Goal: Navigation & Orientation: Find specific page/section

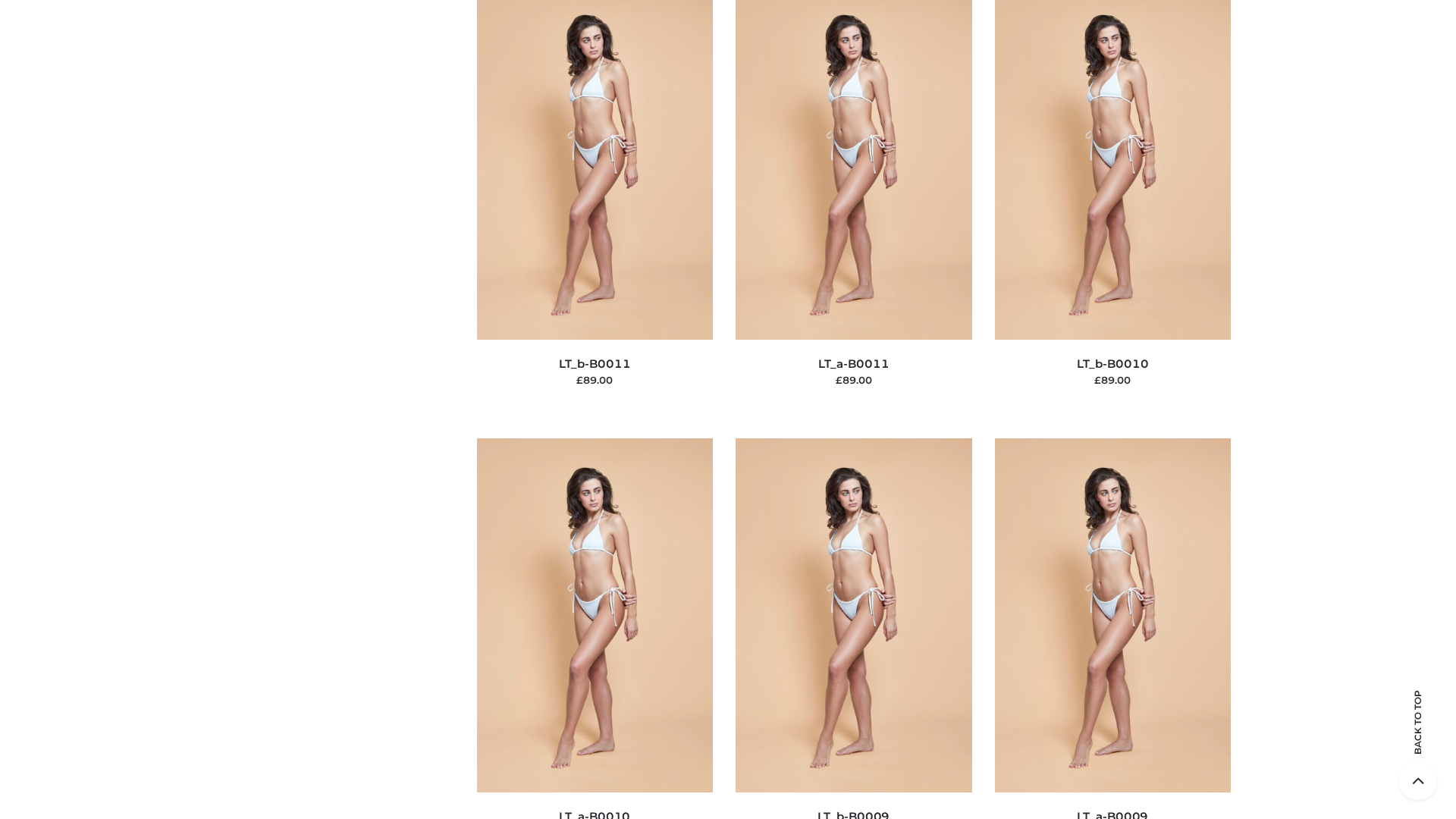
scroll to position [6812, 0]
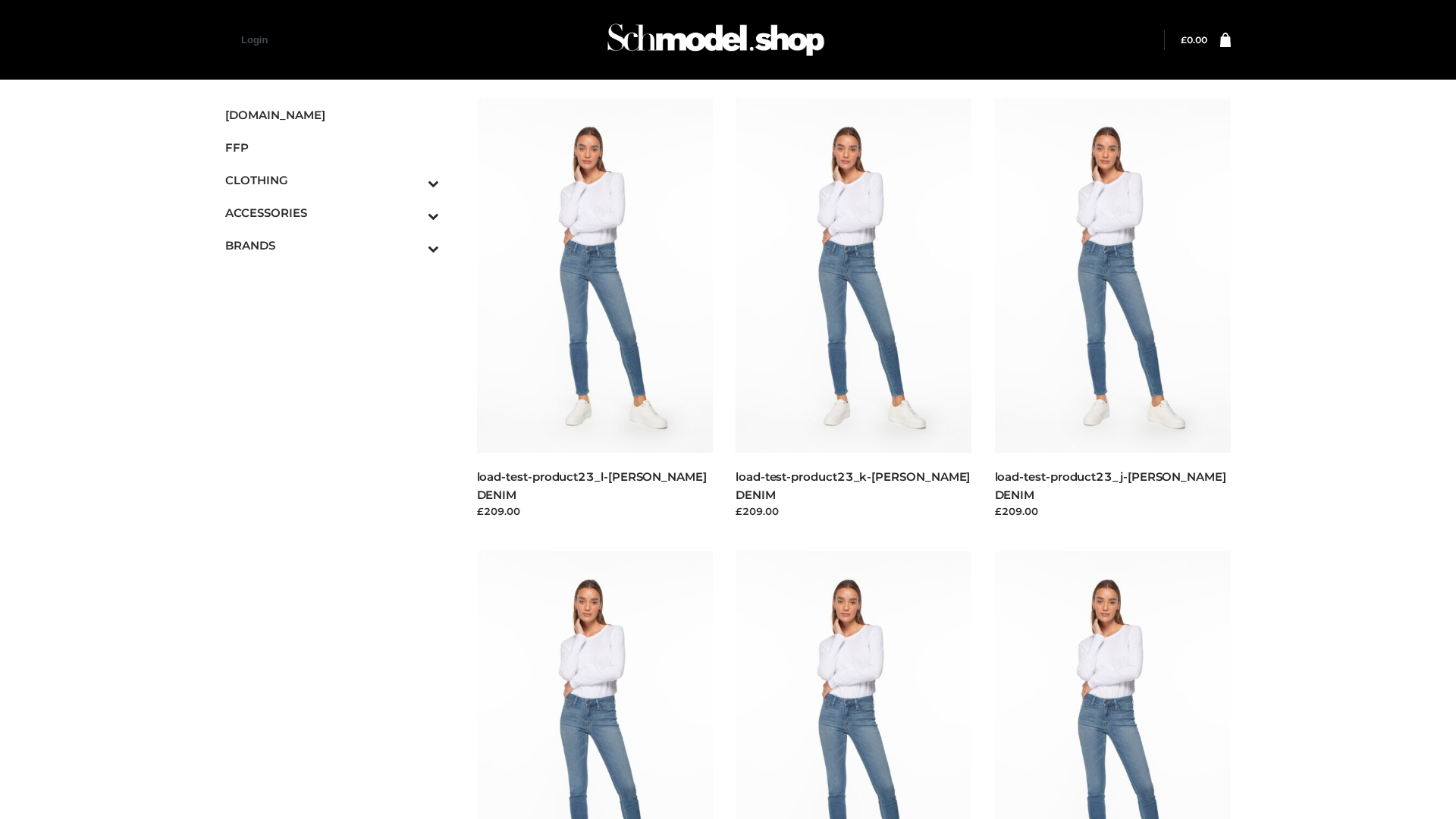
scroll to position [1331, 0]
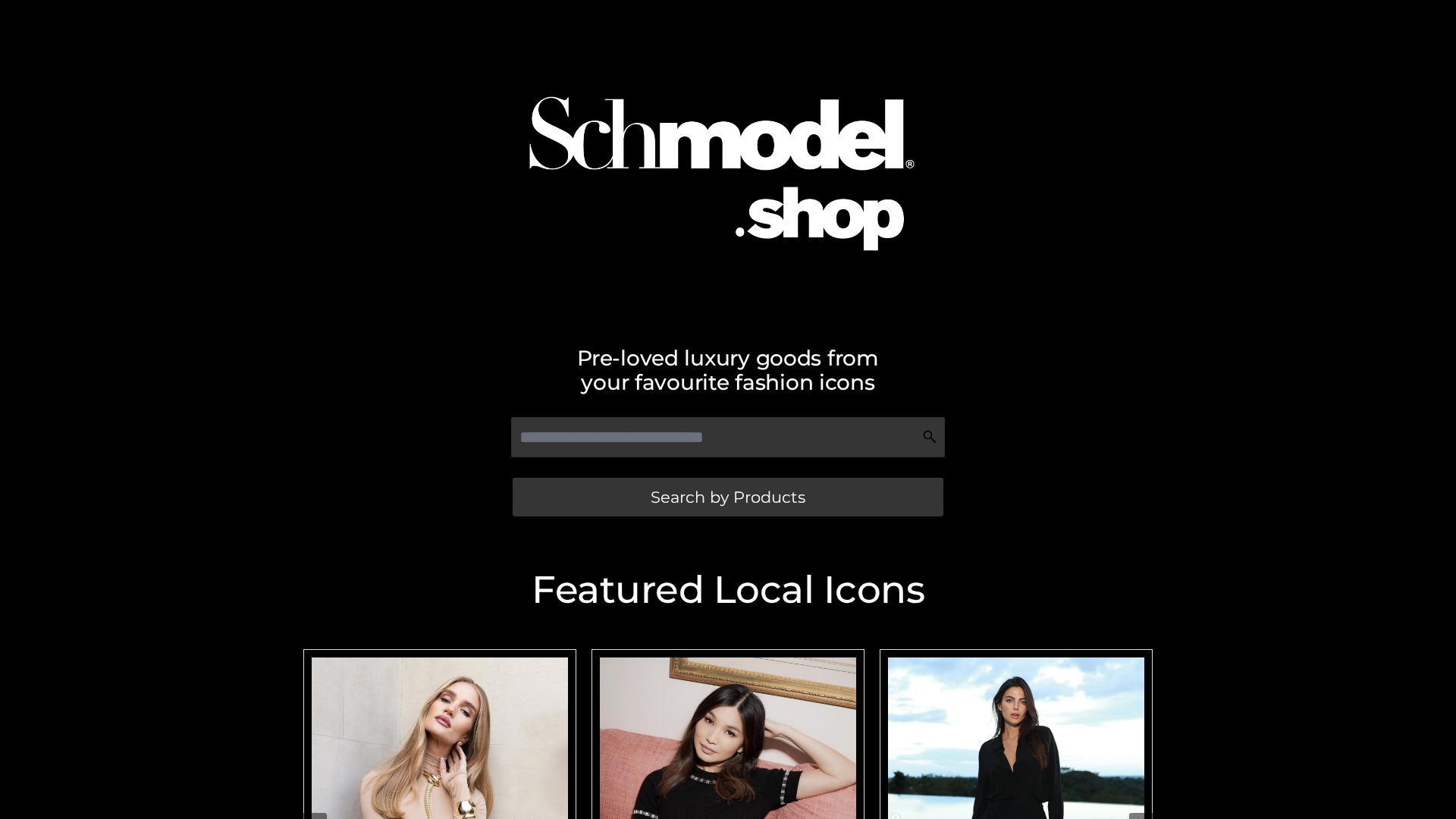
click at [727, 497] on span "Search by Products" at bounding box center [728, 497] width 155 height 15
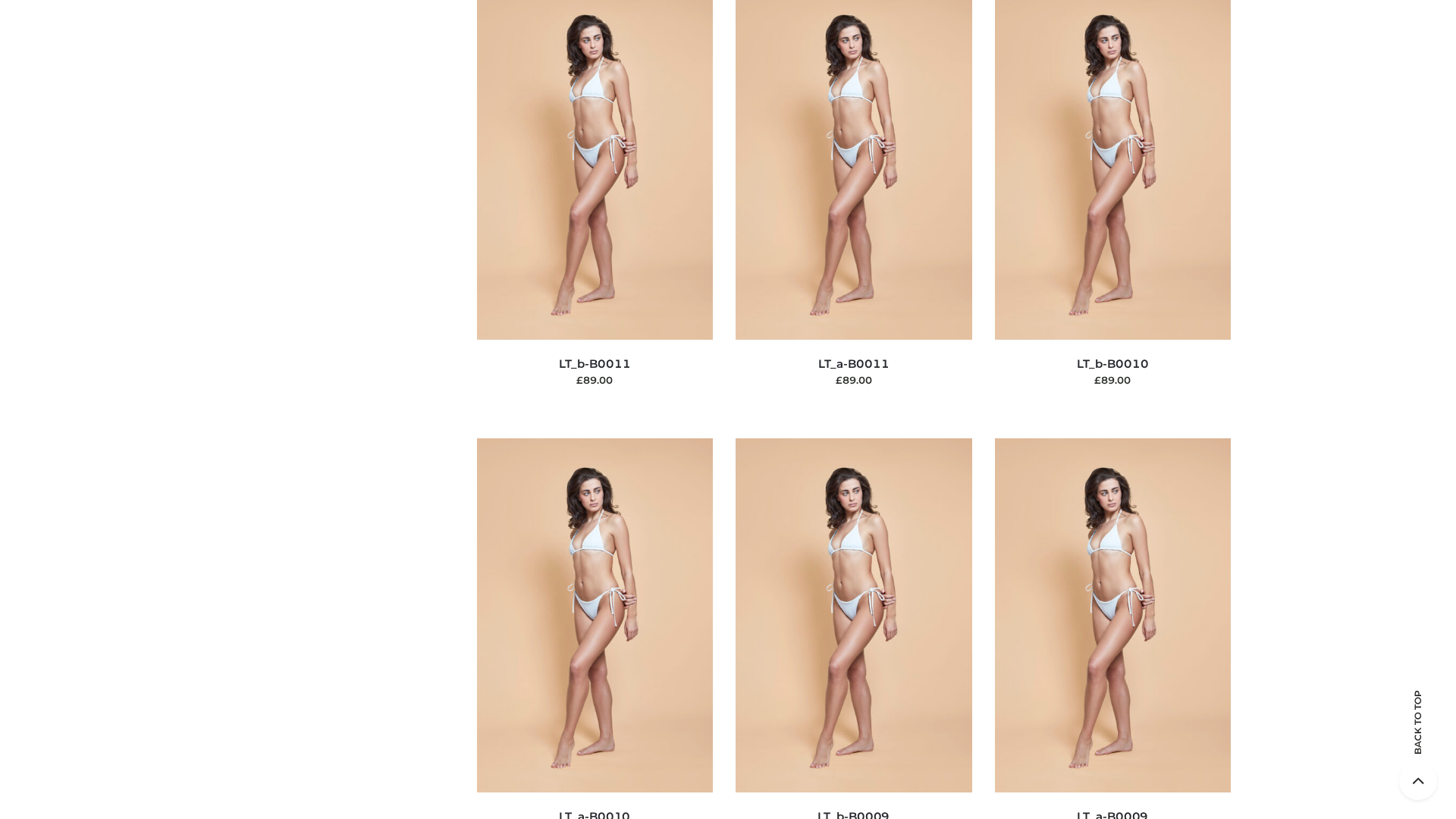
scroll to position [6812, 0]
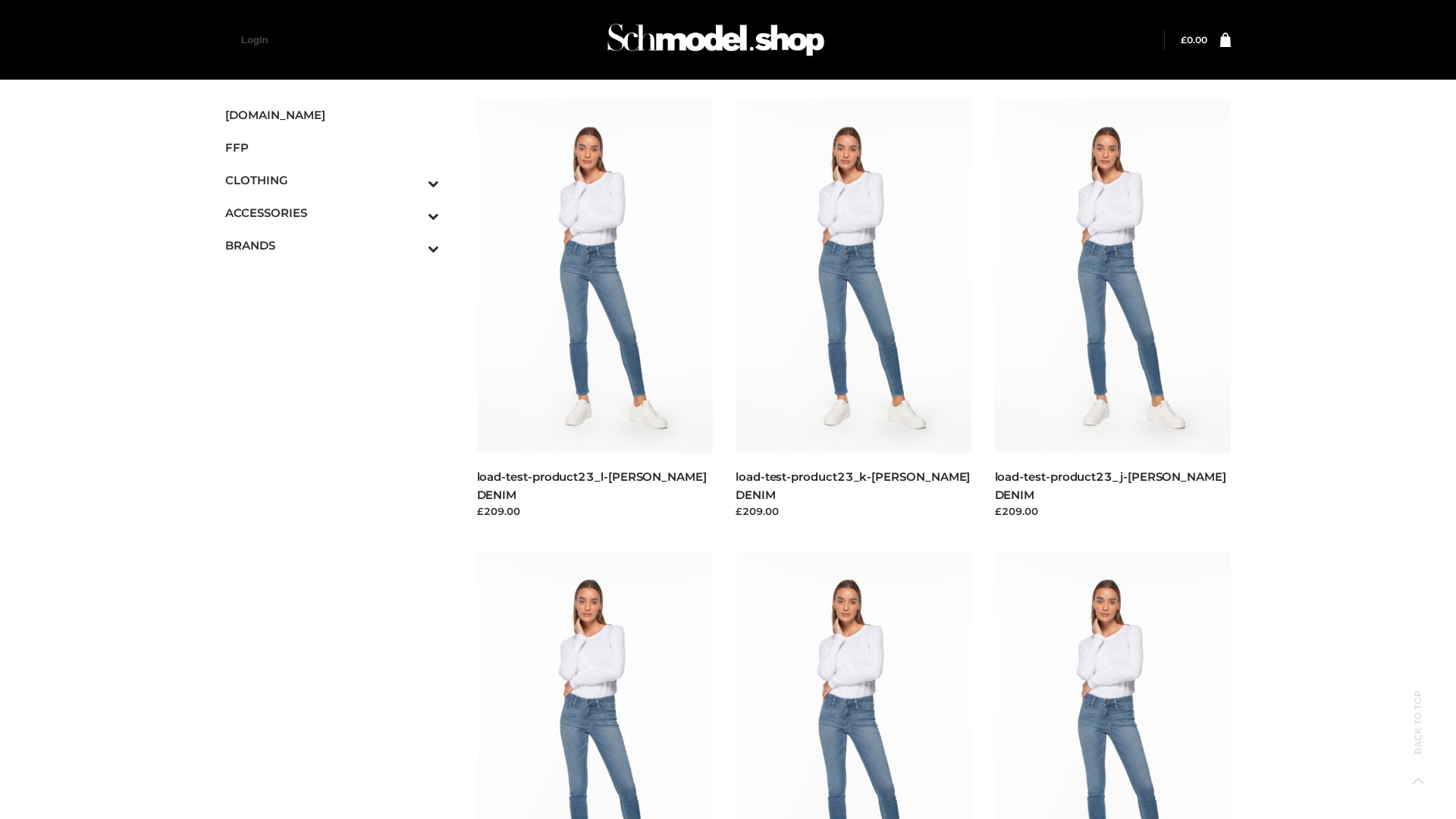
scroll to position [1331, 0]
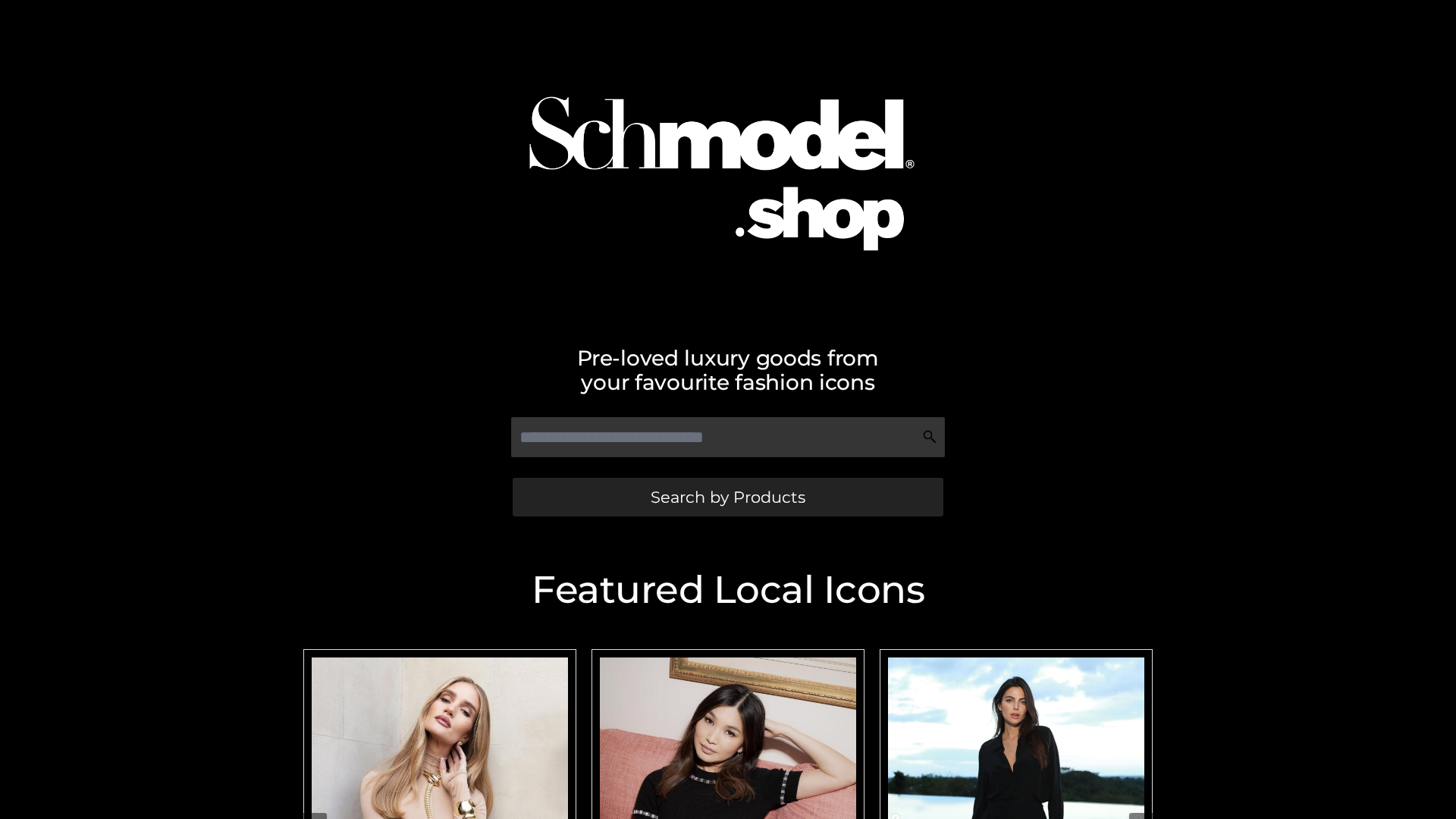
click at [727, 497] on span "Search by Products" at bounding box center [728, 497] width 155 height 15
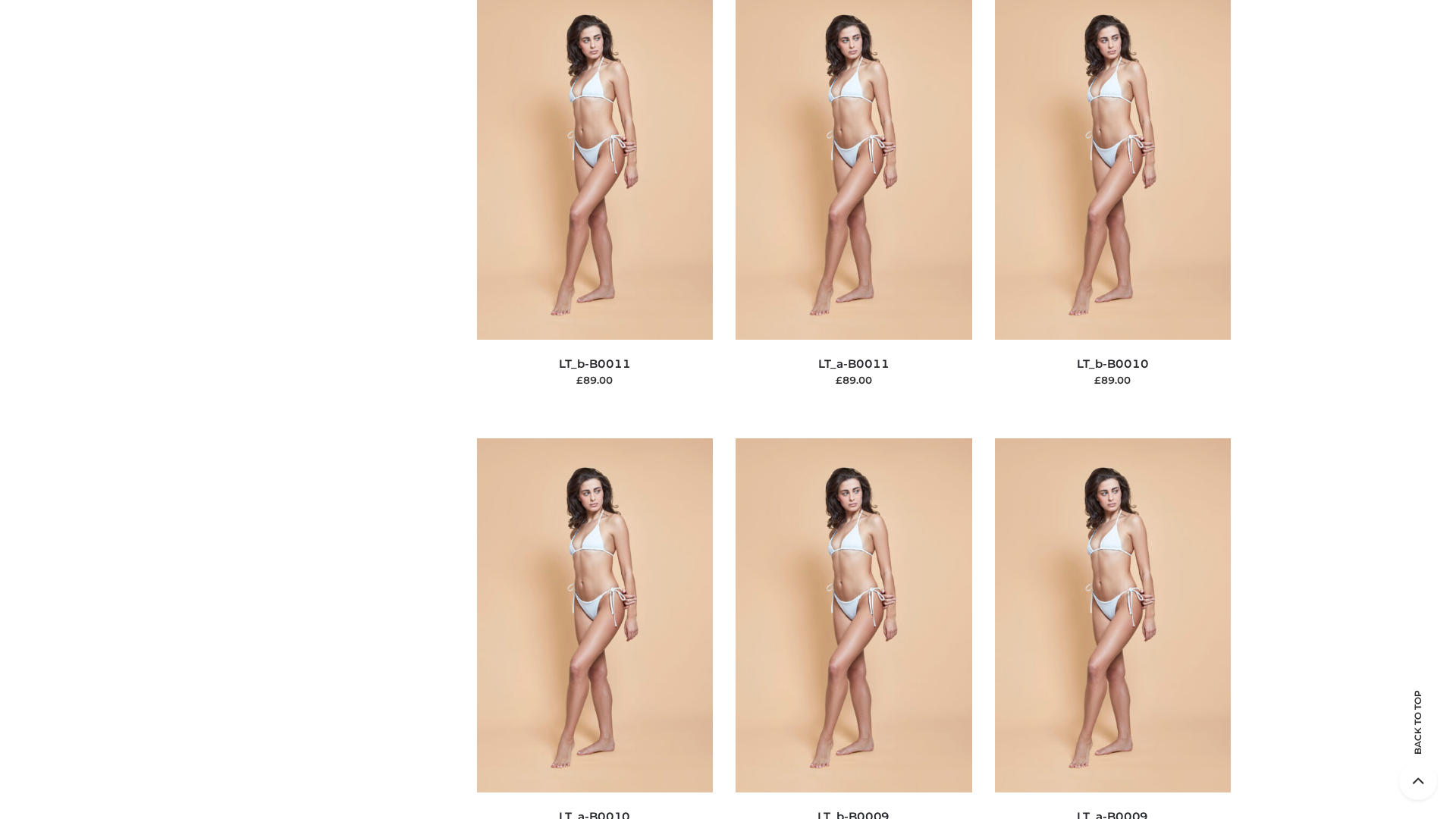
scroll to position [6812, 0]
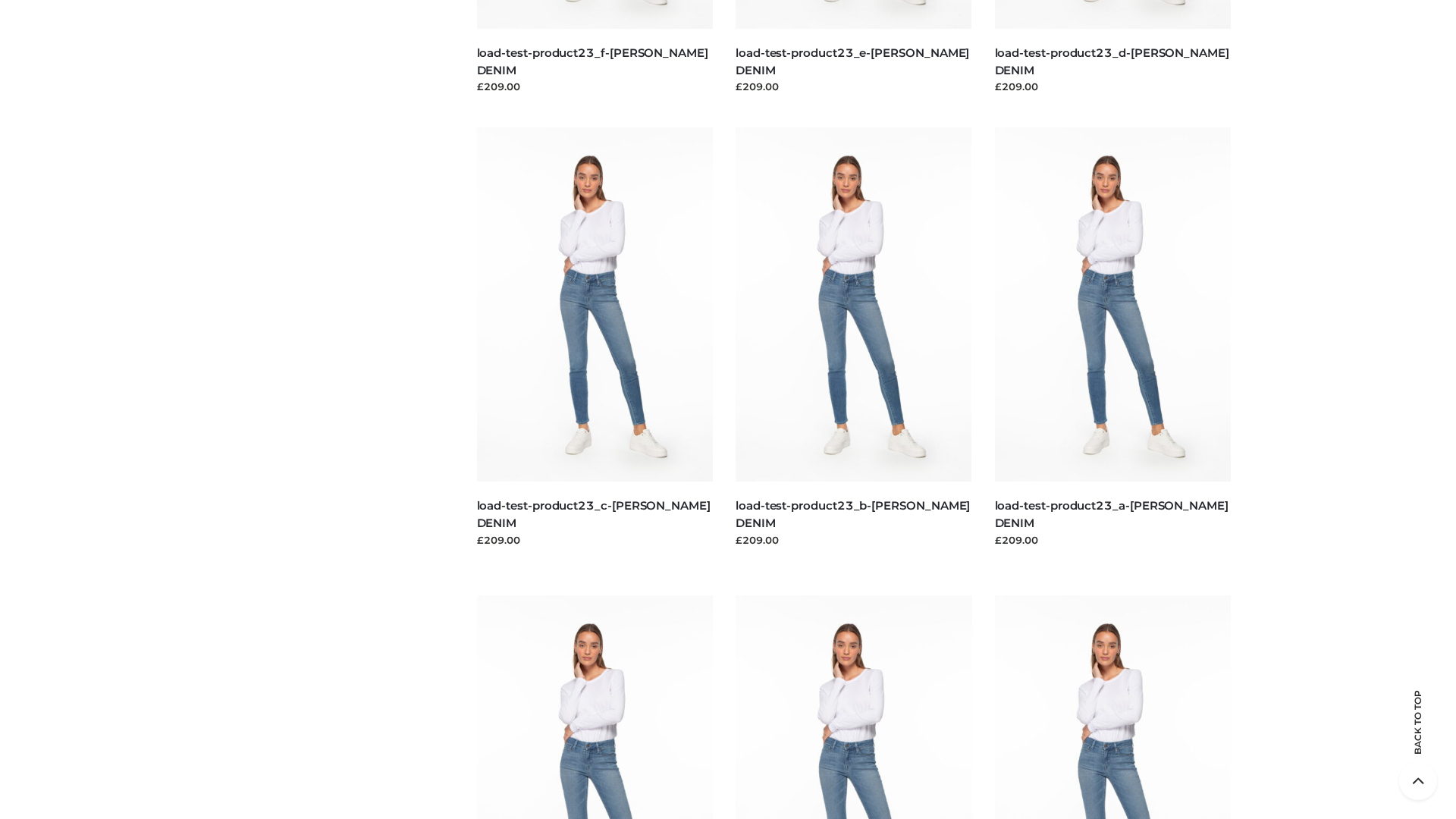
scroll to position [1331, 0]
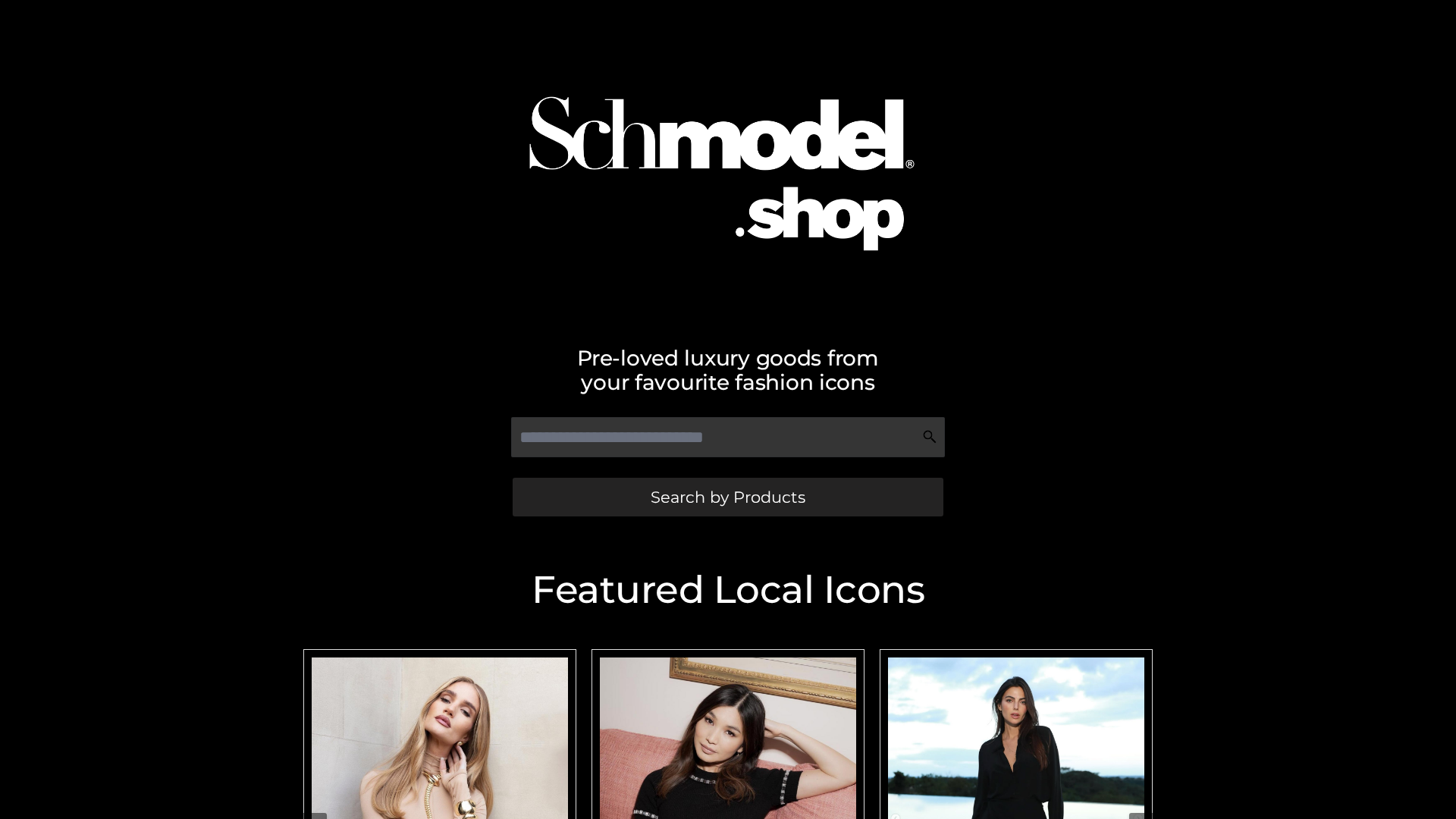
click at [727, 497] on span "Search by Products" at bounding box center [728, 497] width 155 height 15
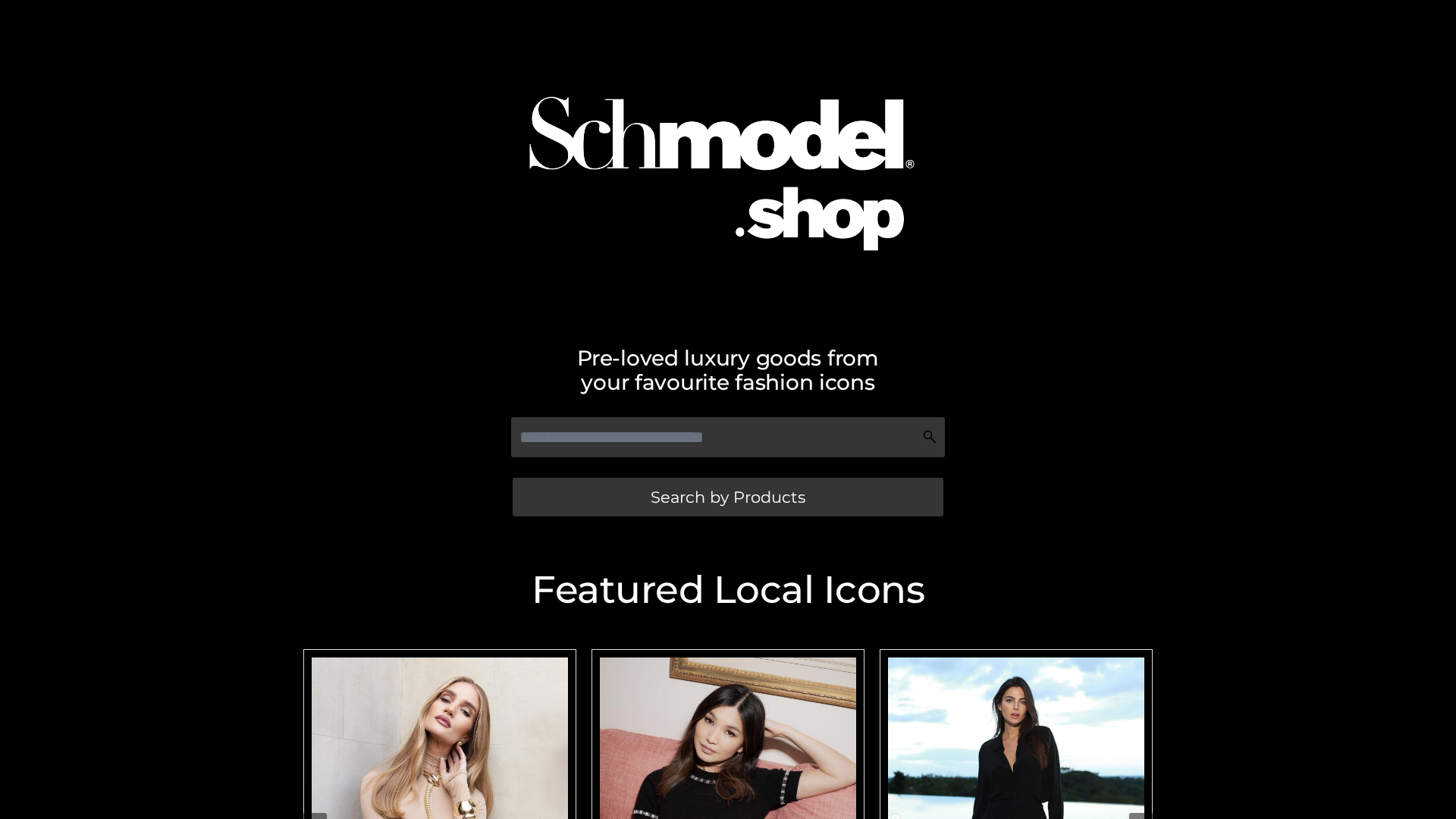
click at [727, 497] on span "Search by Products" at bounding box center [728, 497] width 155 height 15
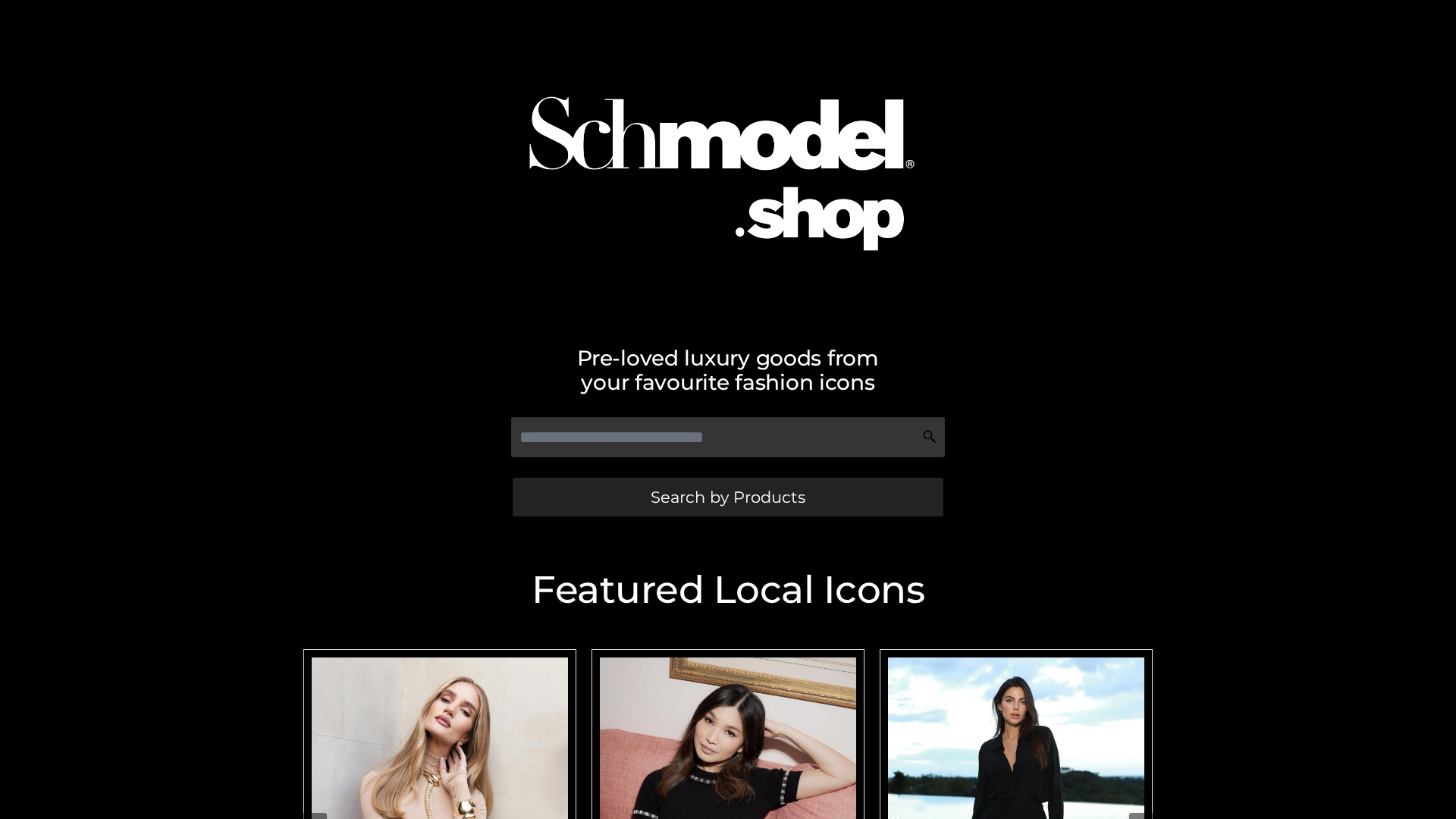
click at [727, 497] on span "Search by Products" at bounding box center [728, 497] width 155 height 15
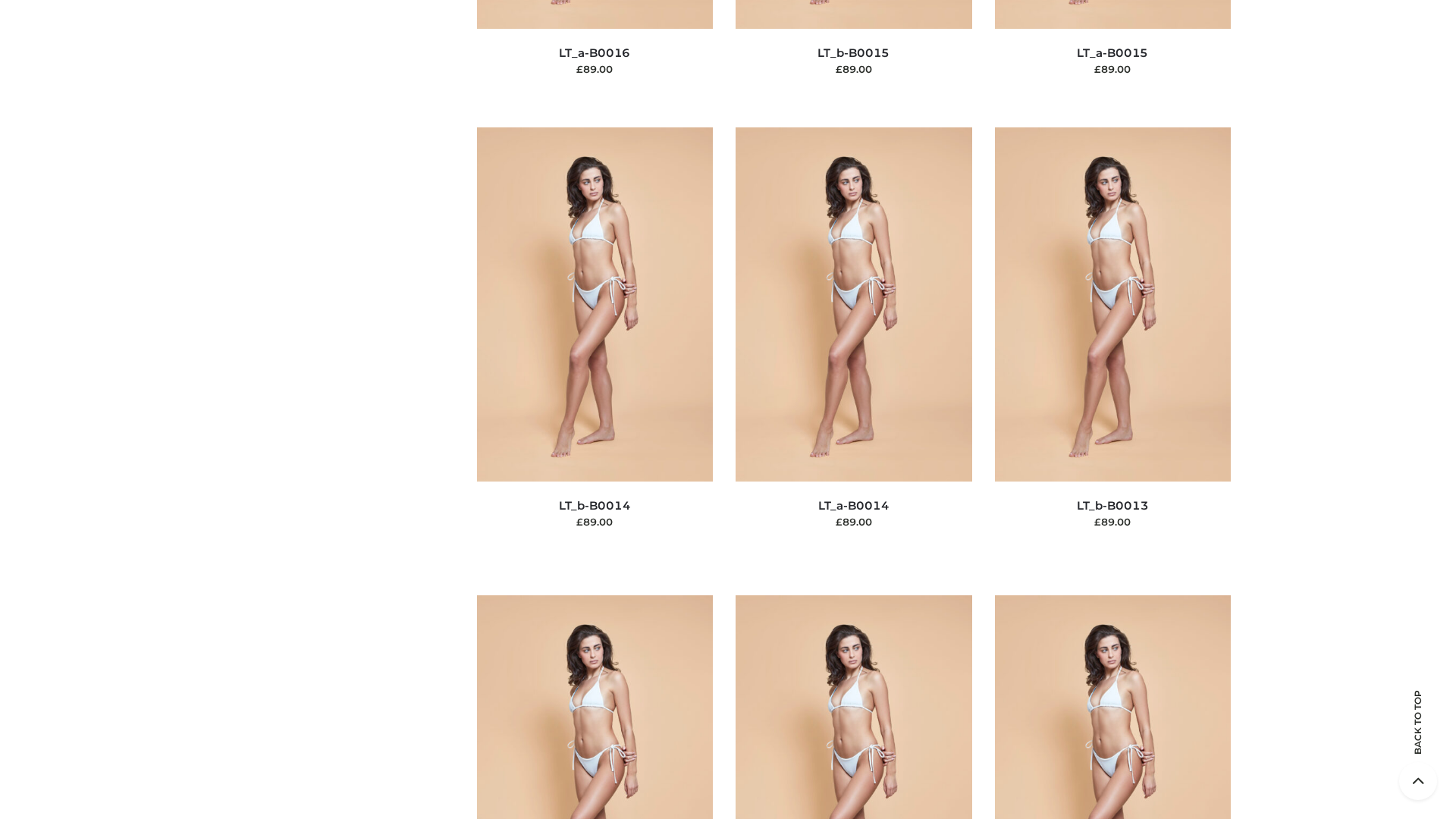
scroll to position [5395, 0]
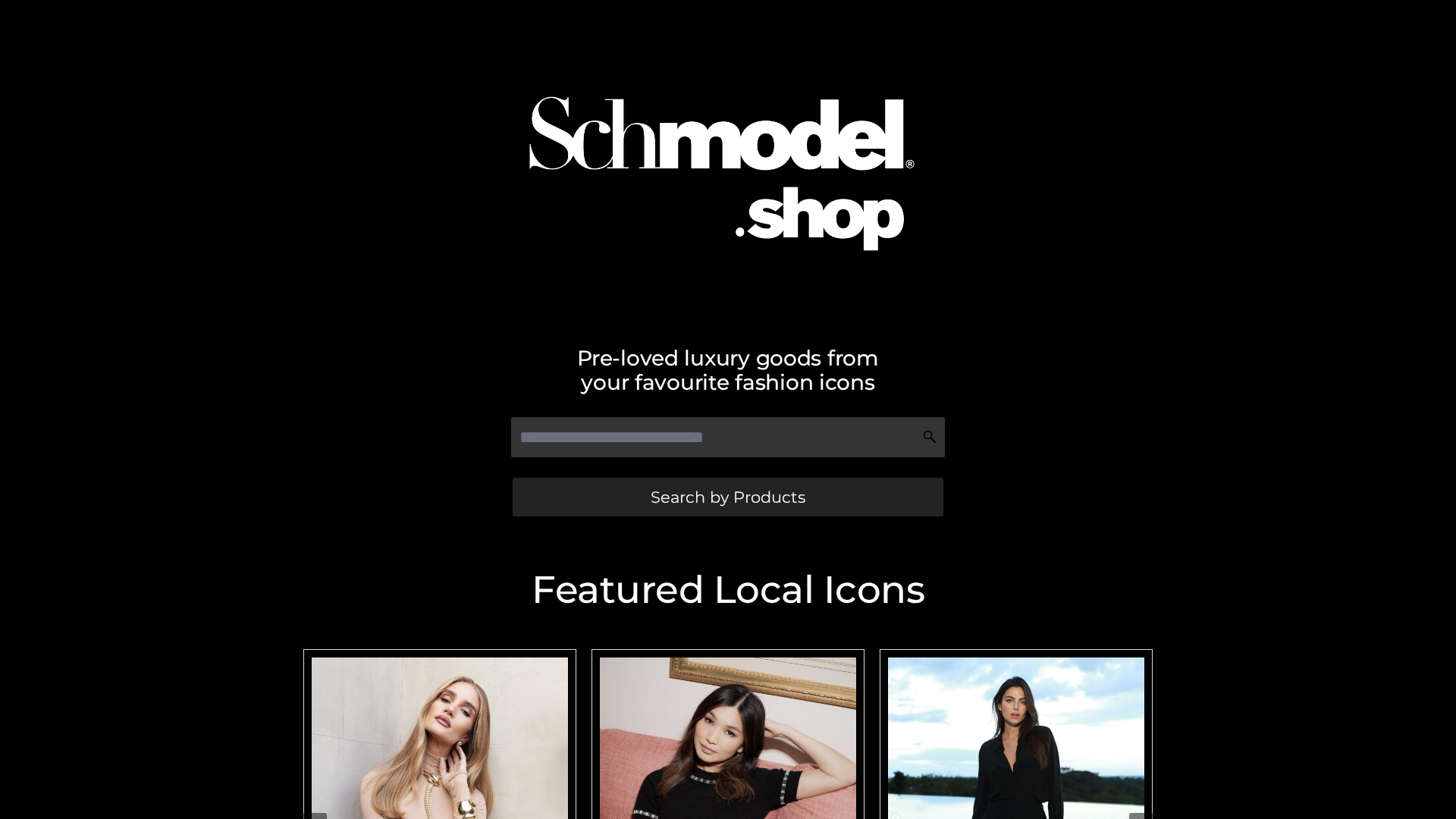
click at [727, 497] on span "Search by Products" at bounding box center [728, 497] width 155 height 15
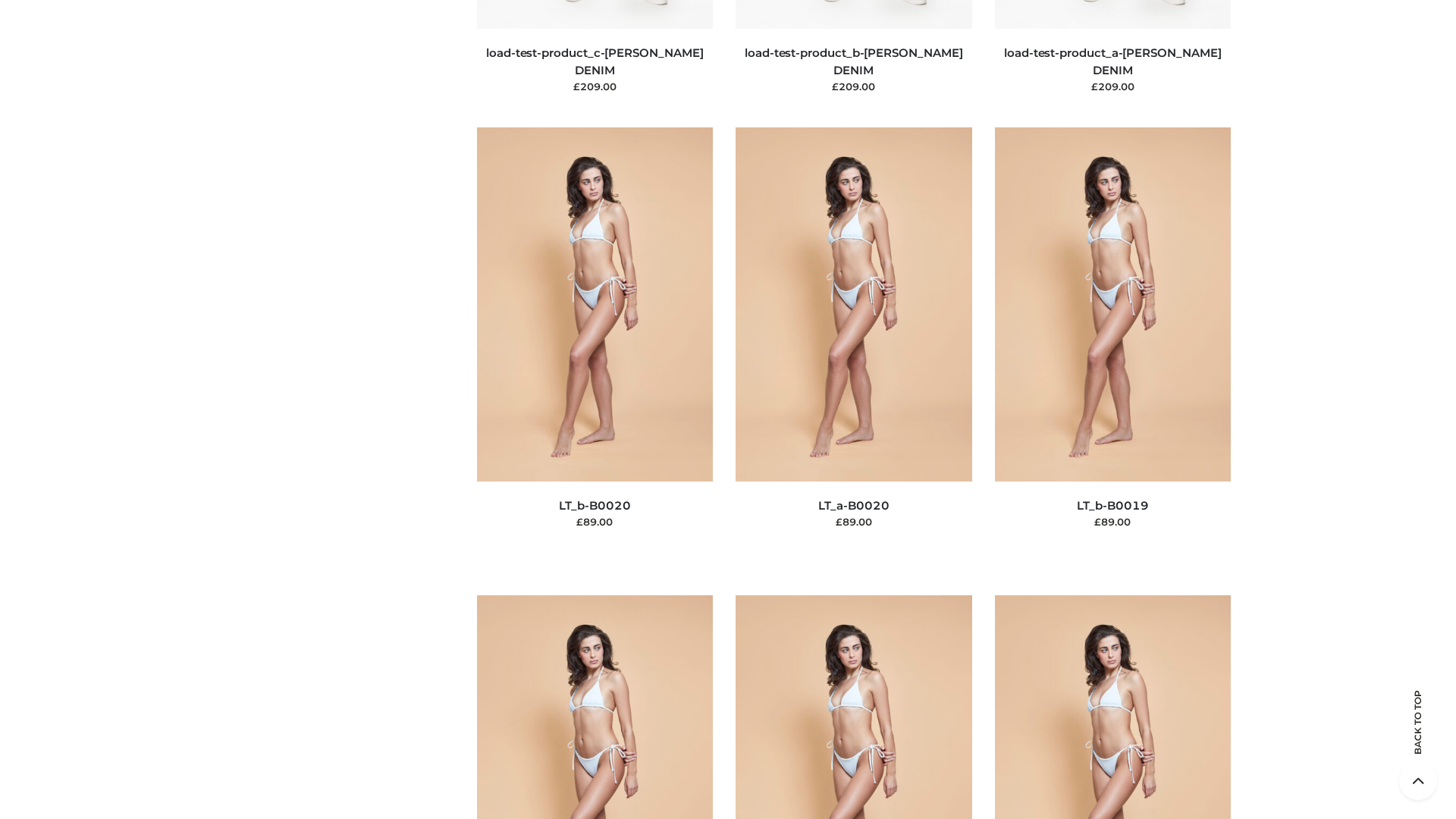
scroll to position [4985, 0]
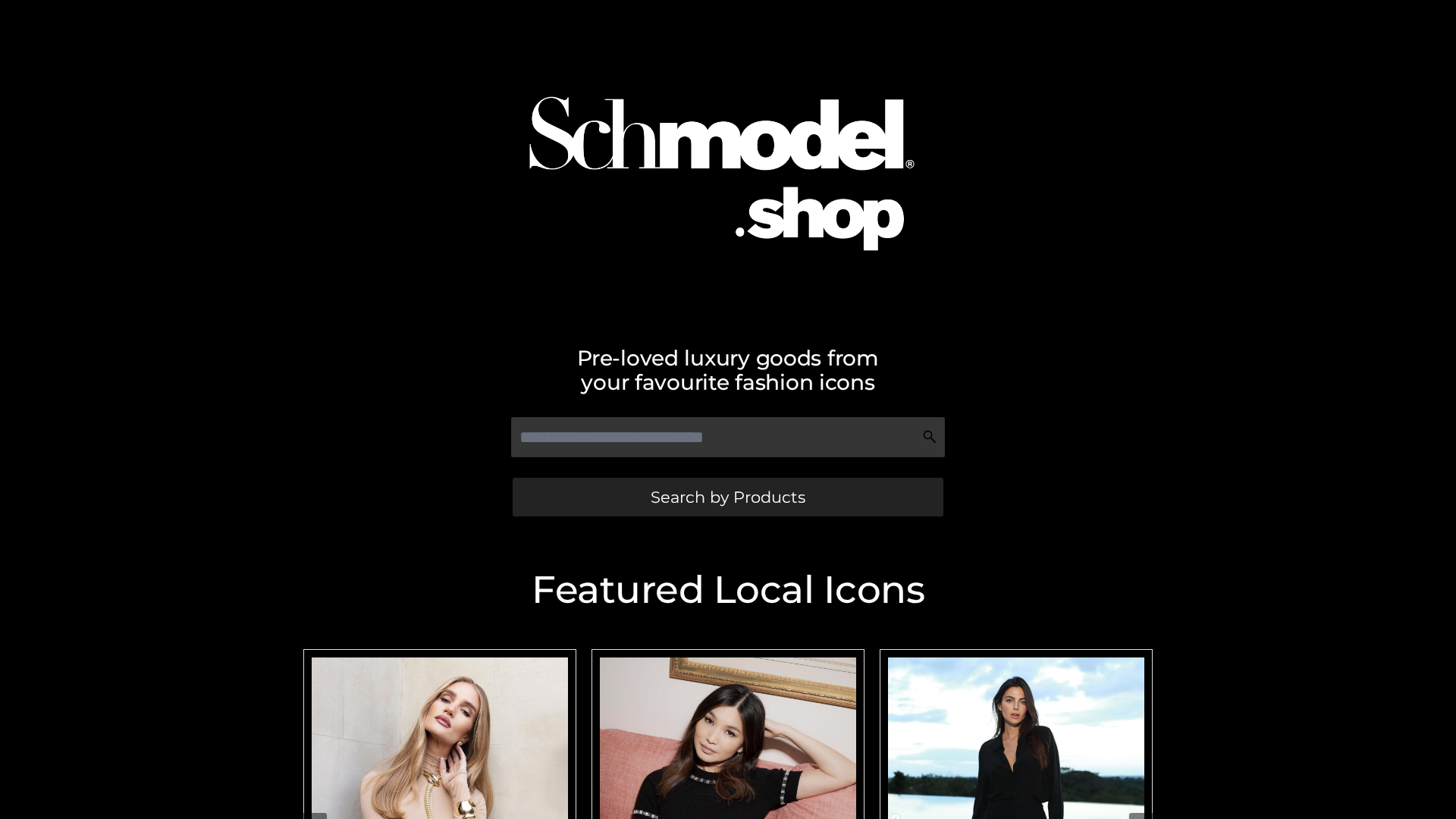
click at [727, 497] on span "Search by Products" at bounding box center [728, 497] width 155 height 15
